Goal: Information Seeking & Learning: Find specific fact

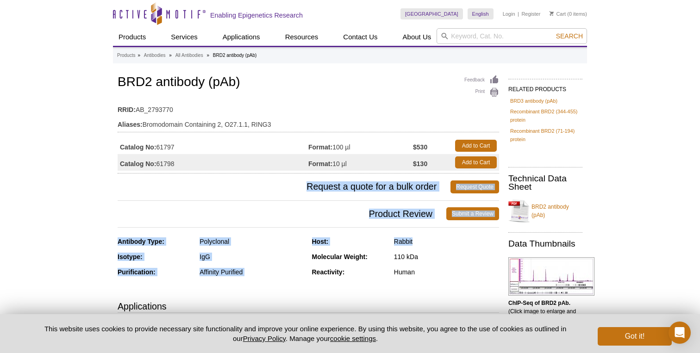
drag, startPoint x: 288, startPoint y: 185, endPoint x: 458, endPoint y: 243, distance: 180.1
click at [458, 243] on div "Rabbit" at bounding box center [446, 242] width 105 height 8
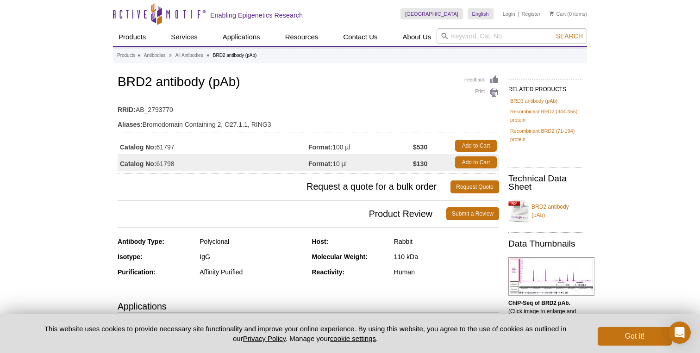
click at [458, 243] on div "Rabbit" at bounding box center [446, 242] width 105 height 8
drag, startPoint x: 458, startPoint y: 243, endPoint x: 469, endPoint y: 287, distance: 45.4
click at [469, 287] on div "Antibody Type: Polyclonal Isotype: IgG Purification: Affinity Purified Host: Ra…" at bounding box center [308, 264] width 381 height 53
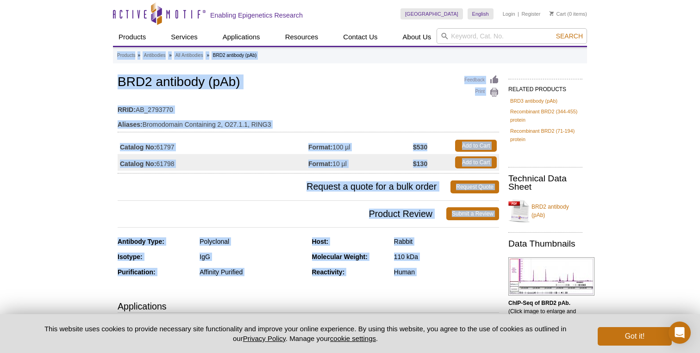
drag, startPoint x: 469, startPoint y: 287, endPoint x: 202, endPoint y: 51, distance: 356.2
click at [195, 98] on table "RRID: AB_2793770 Aliases: Bromodomain Containing 2, O27.1.1, RING3" at bounding box center [308, 115] width 381 height 35
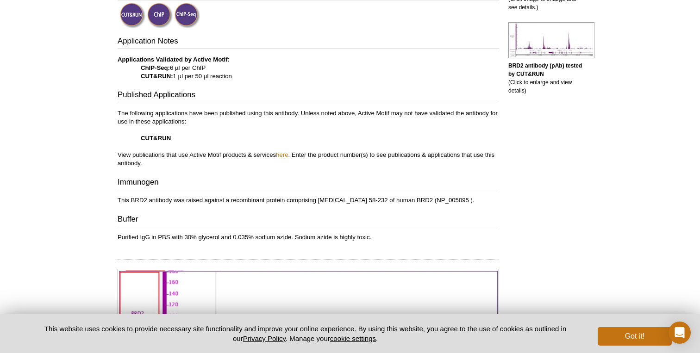
scroll to position [320, 0]
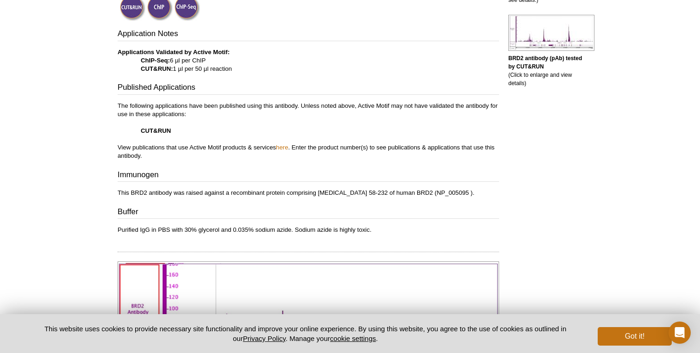
click at [118, 104] on p "The following applications have been published using this antibody. Unless note…" at bounding box center [308, 131] width 381 height 58
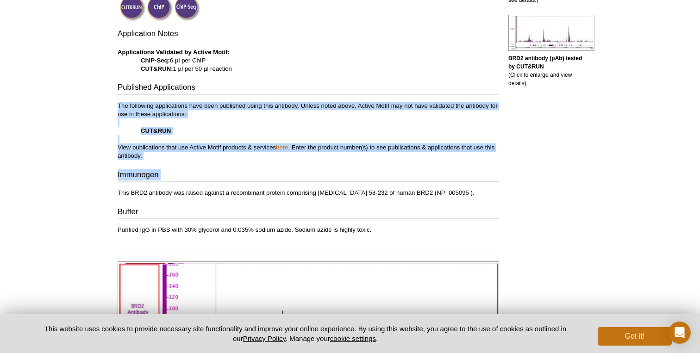
drag, startPoint x: 118, startPoint y: 104, endPoint x: 152, endPoint y: 161, distance: 66.1
click at [152, 161] on div "Application Notes Applications Validated by Active Motif: ChIP-Seq: 6 µl per Ch…" at bounding box center [308, 131] width 381 height 206
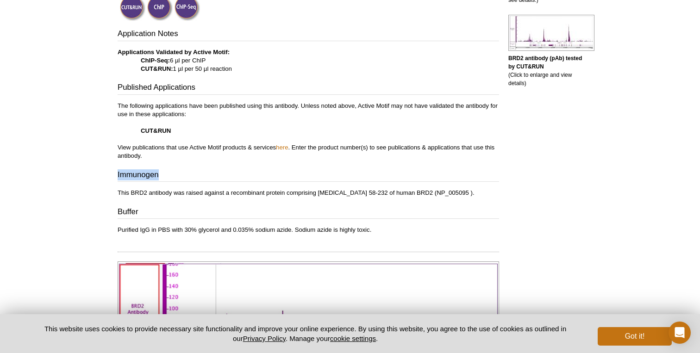
click at [152, 161] on div "Application Notes Applications Validated by Active Motif: ChIP-Seq: 6 µl per Ch…" at bounding box center [308, 131] width 381 height 206
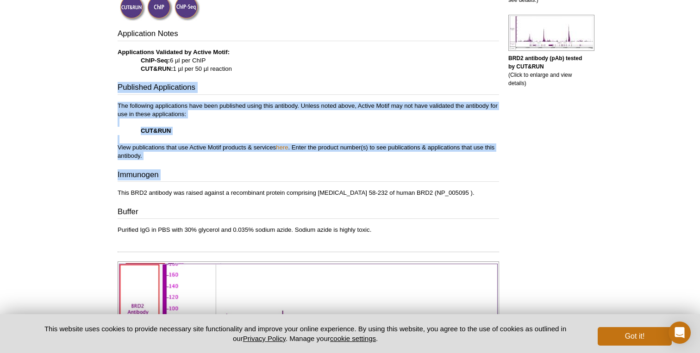
drag, startPoint x: 152, startPoint y: 161, endPoint x: 110, endPoint y: 85, distance: 86.4
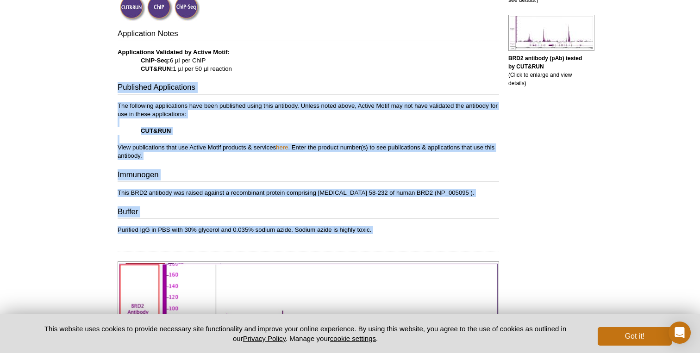
drag, startPoint x: 110, startPoint y: 85, endPoint x: 196, endPoint y: 232, distance: 170.3
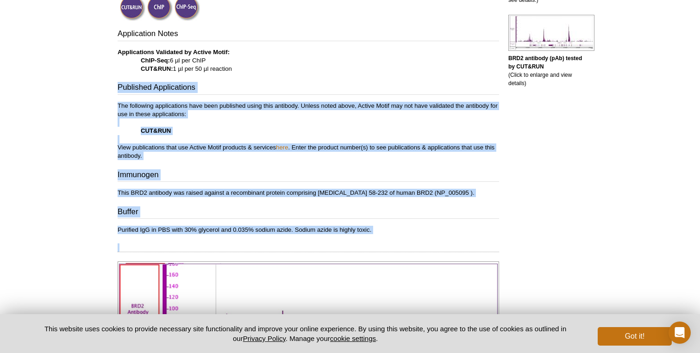
drag, startPoint x: 392, startPoint y: 236, endPoint x: 397, endPoint y: 78, distance: 157.5
click at [381, 122] on p "The following applications have been published using this antibody. Unless note…" at bounding box center [308, 131] width 381 height 58
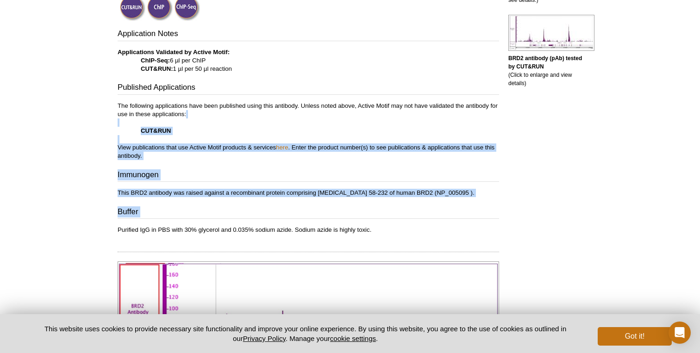
drag, startPoint x: 381, startPoint y: 110, endPoint x: 409, endPoint y: 224, distance: 117.2
click at [409, 224] on div "Application Notes Applications Validated by Active Motif: ChIP-Seq: 6 µl per Ch…" at bounding box center [308, 131] width 381 height 206
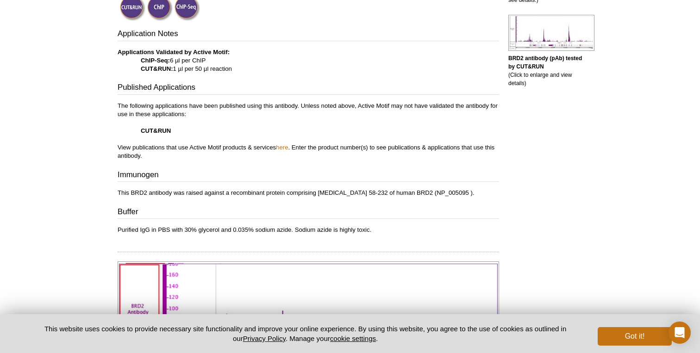
click at [288, 155] on p "The following applications have been published using this antibody. Unless note…" at bounding box center [308, 131] width 381 height 58
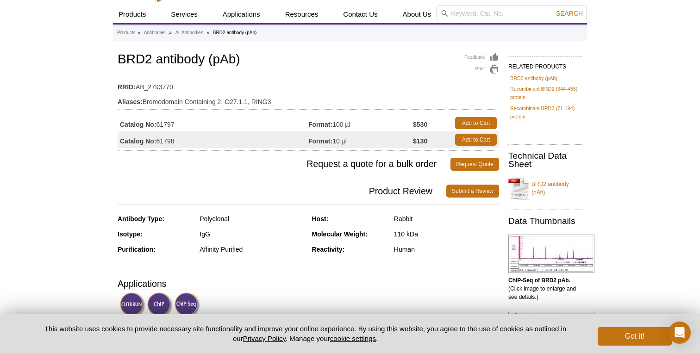
scroll to position [0, 0]
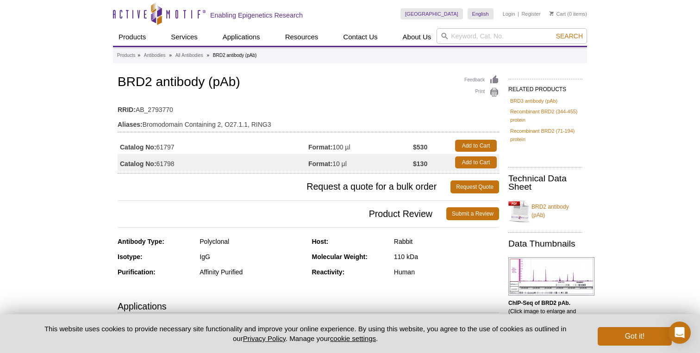
click at [138, 109] on td "RRID: AB_2793770" at bounding box center [308, 107] width 381 height 15
drag, startPoint x: 138, startPoint y: 109, endPoint x: 151, endPoint y: 109, distance: 12.5
click at [151, 109] on td "RRID: AB_2793770" at bounding box center [308, 107] width 381 height 15
copy td "AB_2793770"
click at [313, 99] on table "RRID: AB_2793770 Aliases: Bromodomain Containing 2, O27.1.1, RING3" at bounding box center [308, 115] width 381 height 35
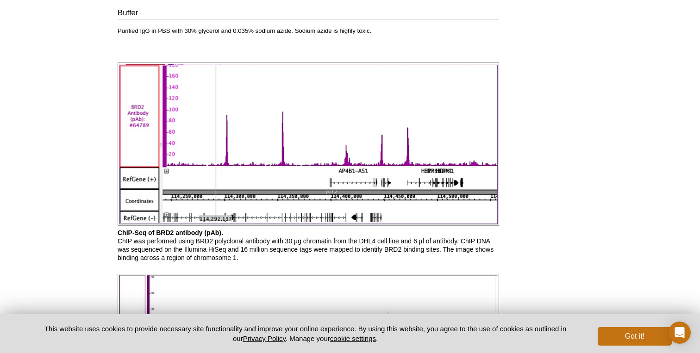
scroll to position [290, 0]
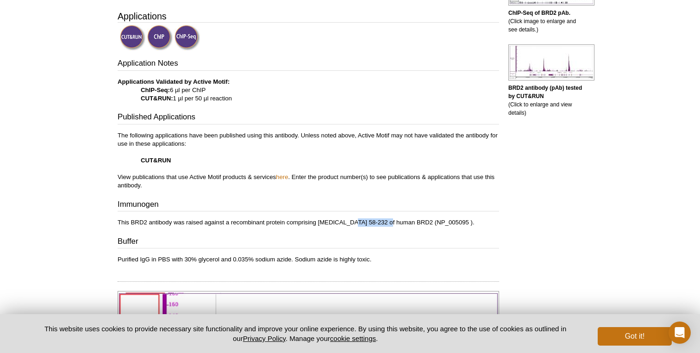
drag, startPoint x: 350, startPoint y: 221, endPoint x: 382, endPoint y: 222, distance: 32.4
click at [382, 222] on p "This BRD2 antibody was raised against a recombinant protein comprising amino ac…" at bounding box center [308, 223] width 381 height 8
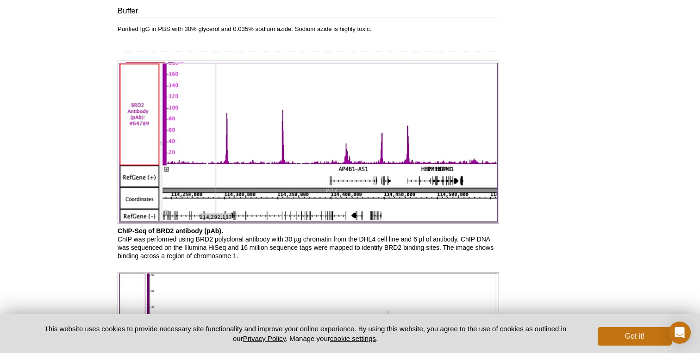
scroll to position [445, 0]
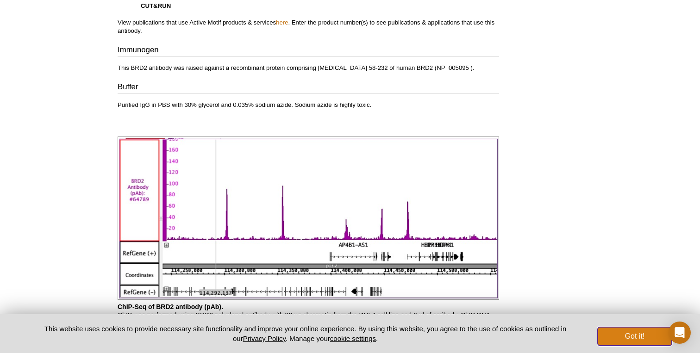
click at [631, 339] on button "Got it!" at bounding box center [635, 336] width 74 height 19
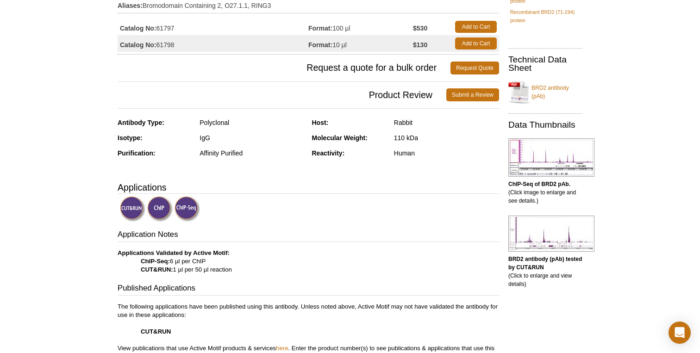
scroll to position [0, 0]
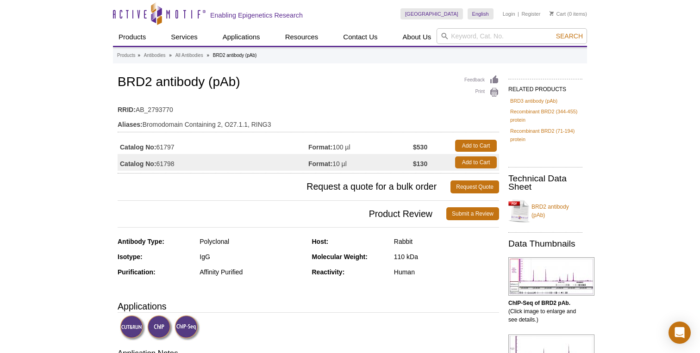
click at [308, 145] on td "Catalog No: 61797" at bounding box center [213, 146] width 191 height 17
drag, startPoint x: 308, startPoint y: 145, endPoint x: 437, endPoint y: 148, distance: 128.7
click at [437, 148] on tr "Catalog No: 61797 Format: 100 µl $530 Add to Cart" at bounding box center [308, 146] width 381 height 17
drag, startPoint x: 124, startPoint y: 147, endPoint x: 221, endPoint y: 147, distance: 97.7
click at [221, 147] on td "Catalog No: 61797" at bounding box center [213, 146] width 191 height 17
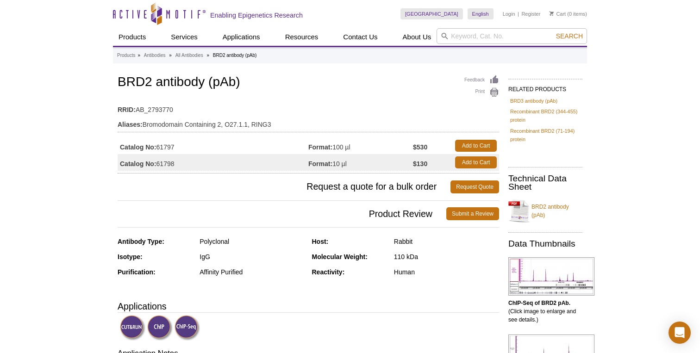
click at [305, 129] on td "Aliases: Bromodomain Containing 2, O27.1.1, RING3" at bounding box center [308, 122] width 381 height 15
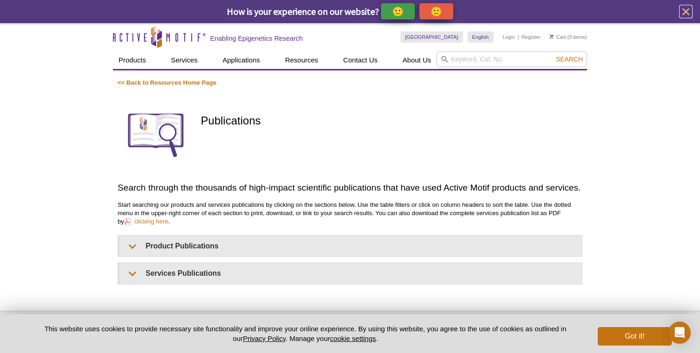
click at [683, 11] on icon "close" at bounding box center [686, 12] width 12 height 12
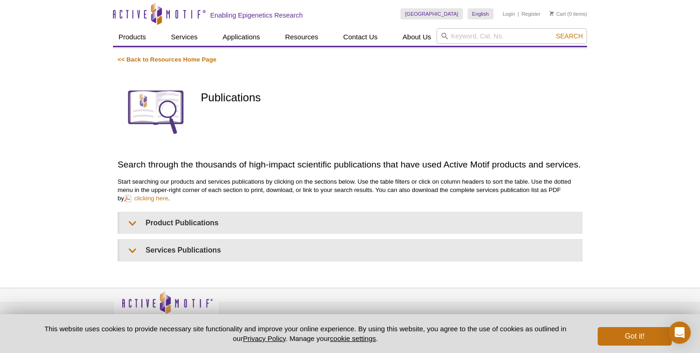
click at [349, 110] on div "Publications" at bounding box center [391, 112] width 381 height 79
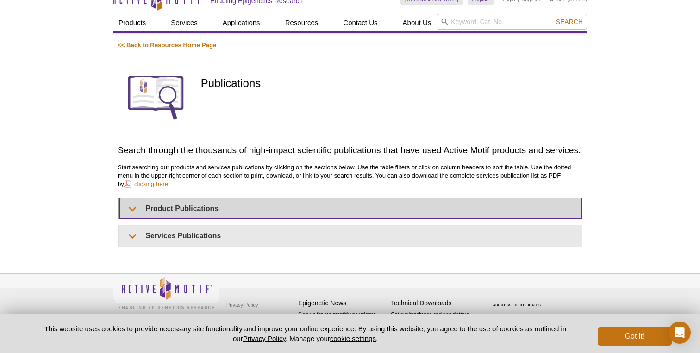
click at [199, 217] on summary "Product Publications" at bounding box center [350, 208] width 463 height 21
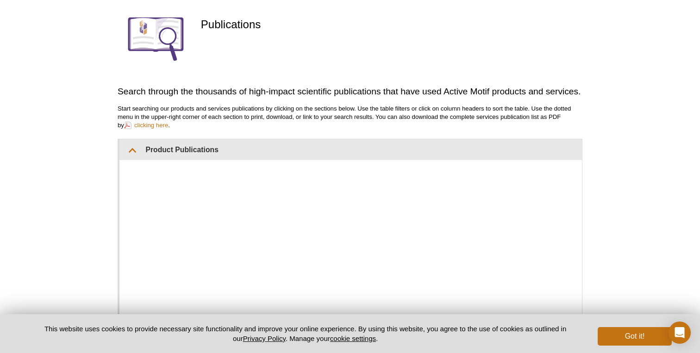
scroll to position [169, 0]
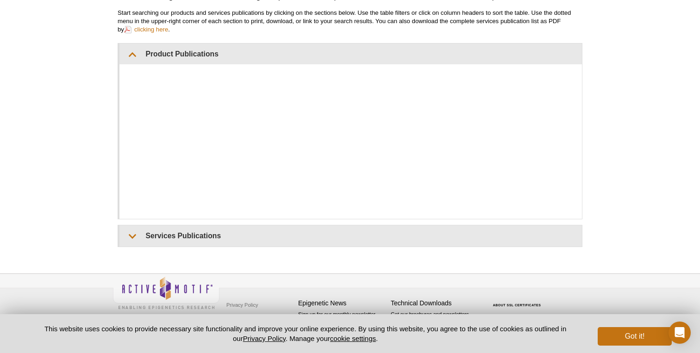
click at [75, 174] on div "Active Motif Logo Enabling Epigenetics Research 0 Search Skip to content Active…" at bounding box center [350, 93] width 700 height 524
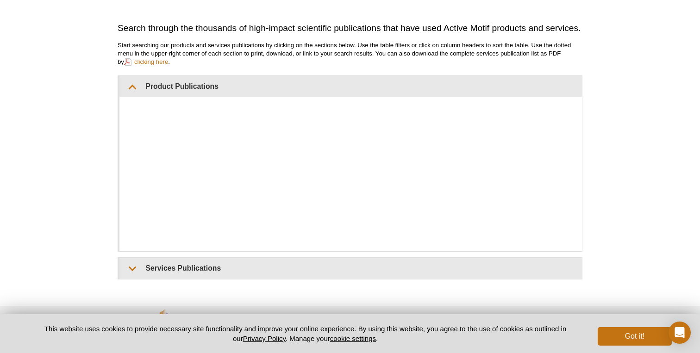
scroll to position [148, 0]
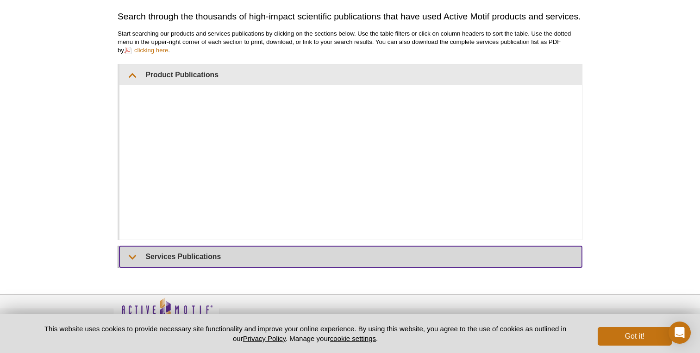
click at [175, 263] on summary "Services Publications" at bounding box center [350, 256] width 463 height 21
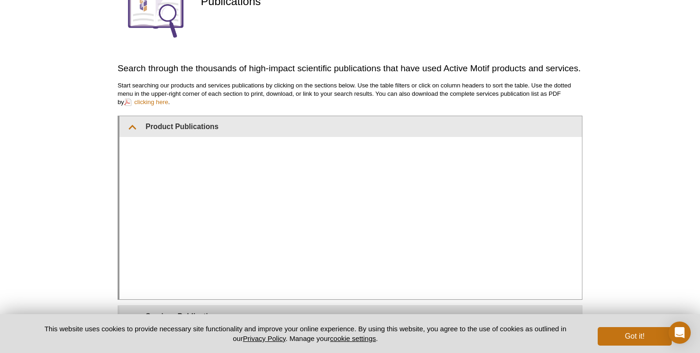
scroll to position [99, 0]
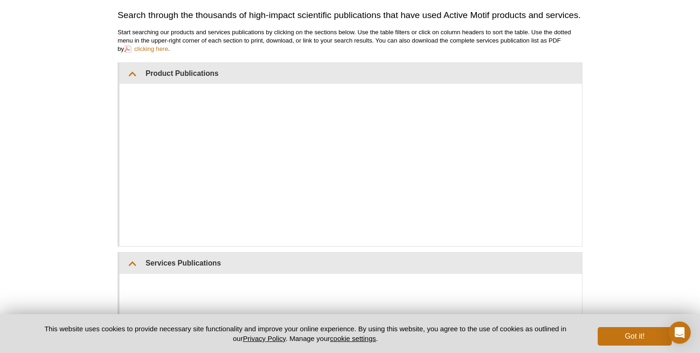
scroll to position [165, 0]
